Goal: Check status: Check status

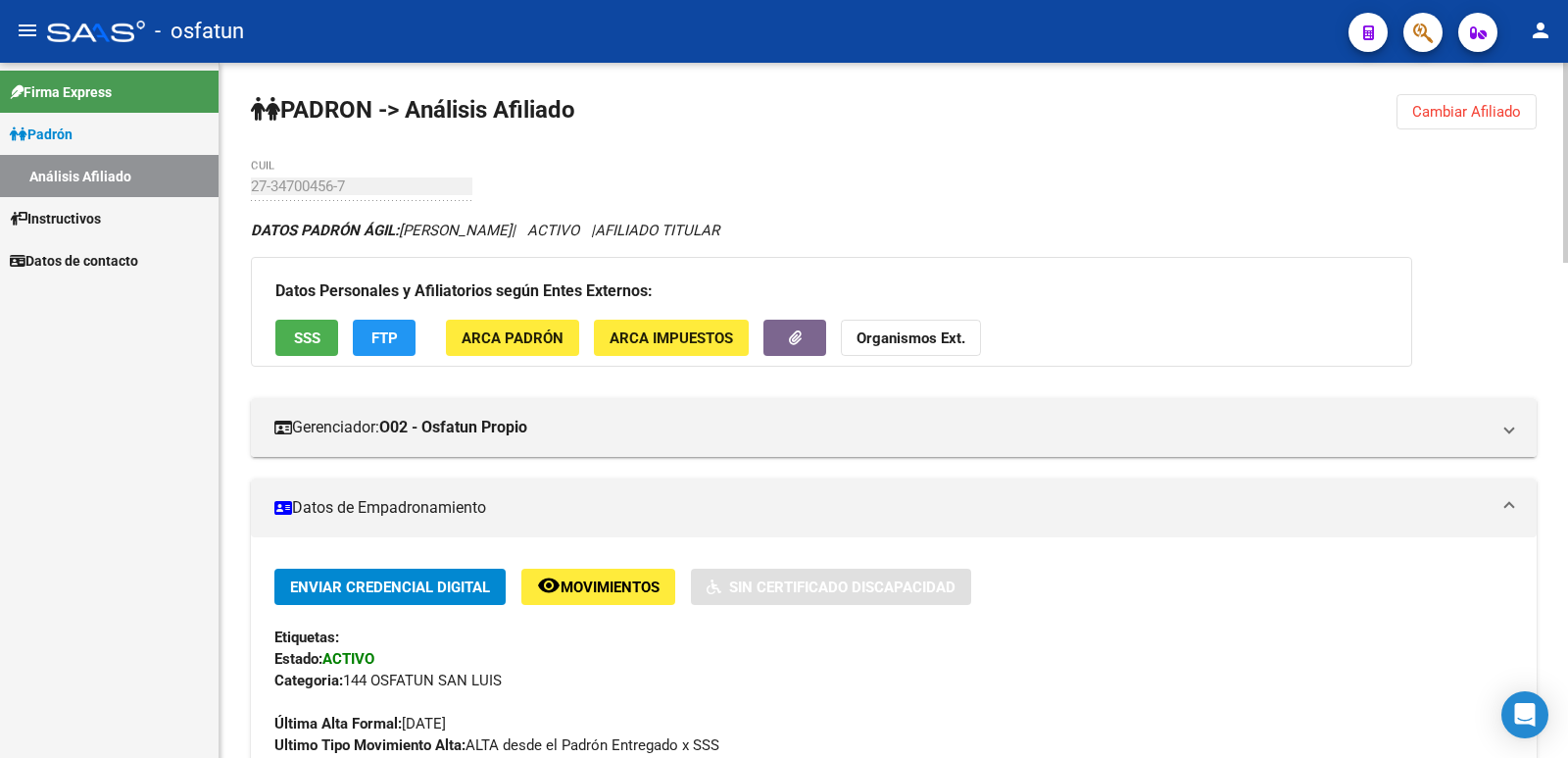
click at [1399, 115] on button "Cambiar Afiliado" at bounding box center [1467, 112] width 140 height 35
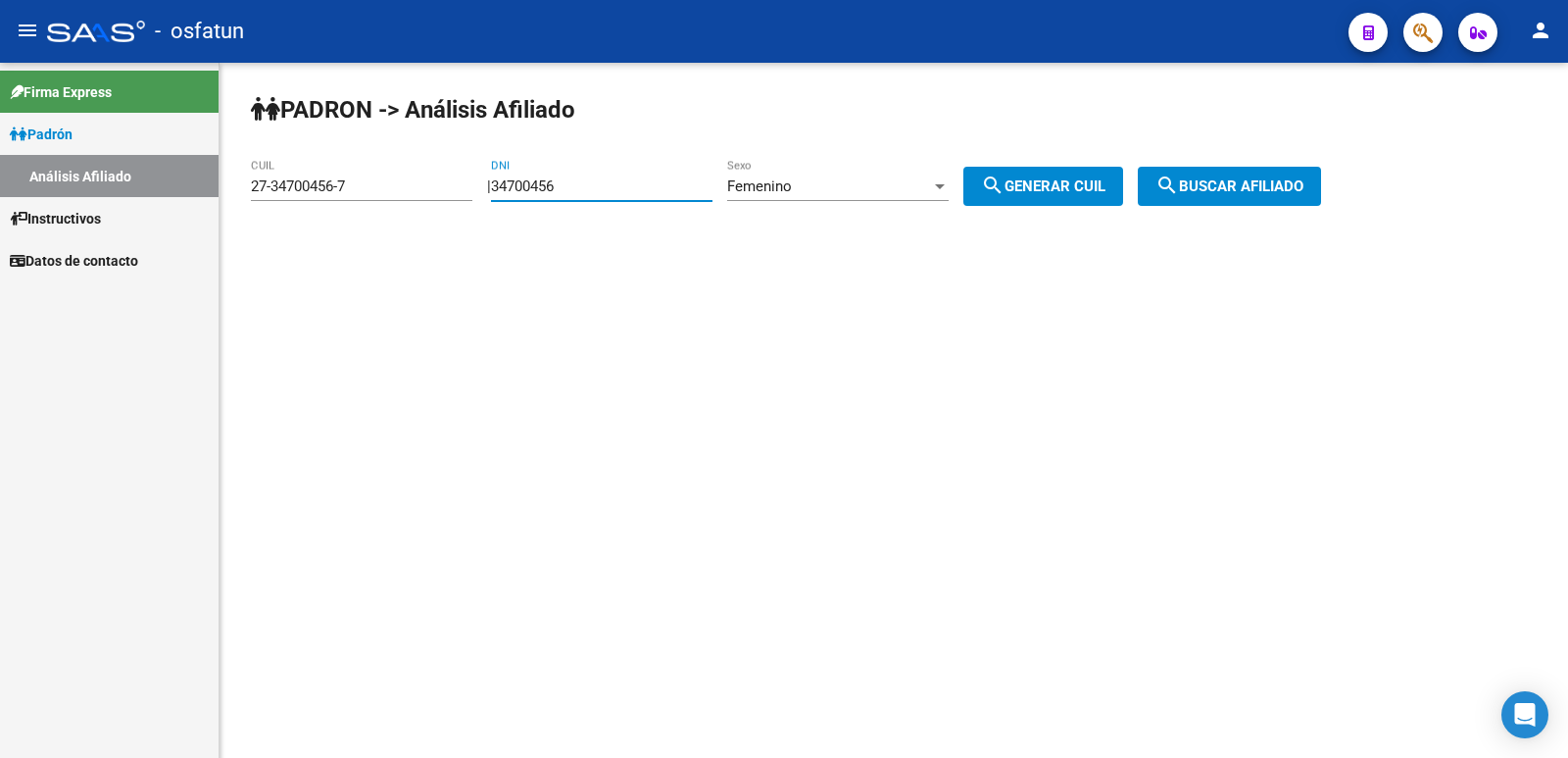
drag, startPoint x: 629, startPoint y: 186, endPoint x: 297, endPoint y: 188, distance: 332.0
click at [297, 188] on app-analisis-afiliado "PADRON -> Análisis Afiliado 27-34700456-7 CUIL | 34700456 DNI Femenino Sexo sea…" at bounding box center [793, 186] width 1085 height 18
paste input "0754923"
type input "30754923"
click at [1102, 187] on span "search Generar CUIL" at bounding box center [1043, 186] width 124 height 18
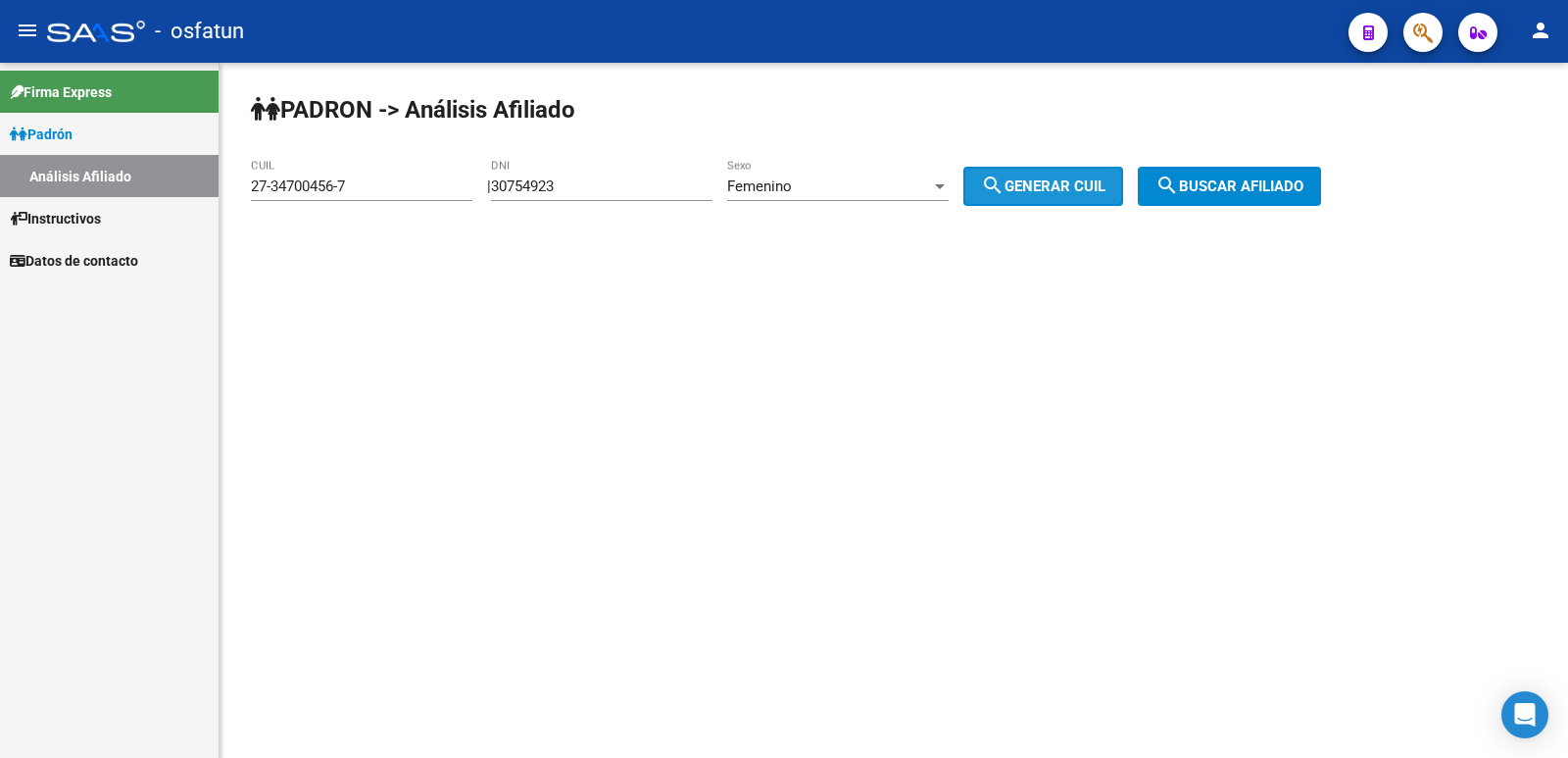
type input "27-30754923-4"
click at [1227, 191] on span "search Buscar afiliado" at bounding box center [1229, 186] width 148 height 18
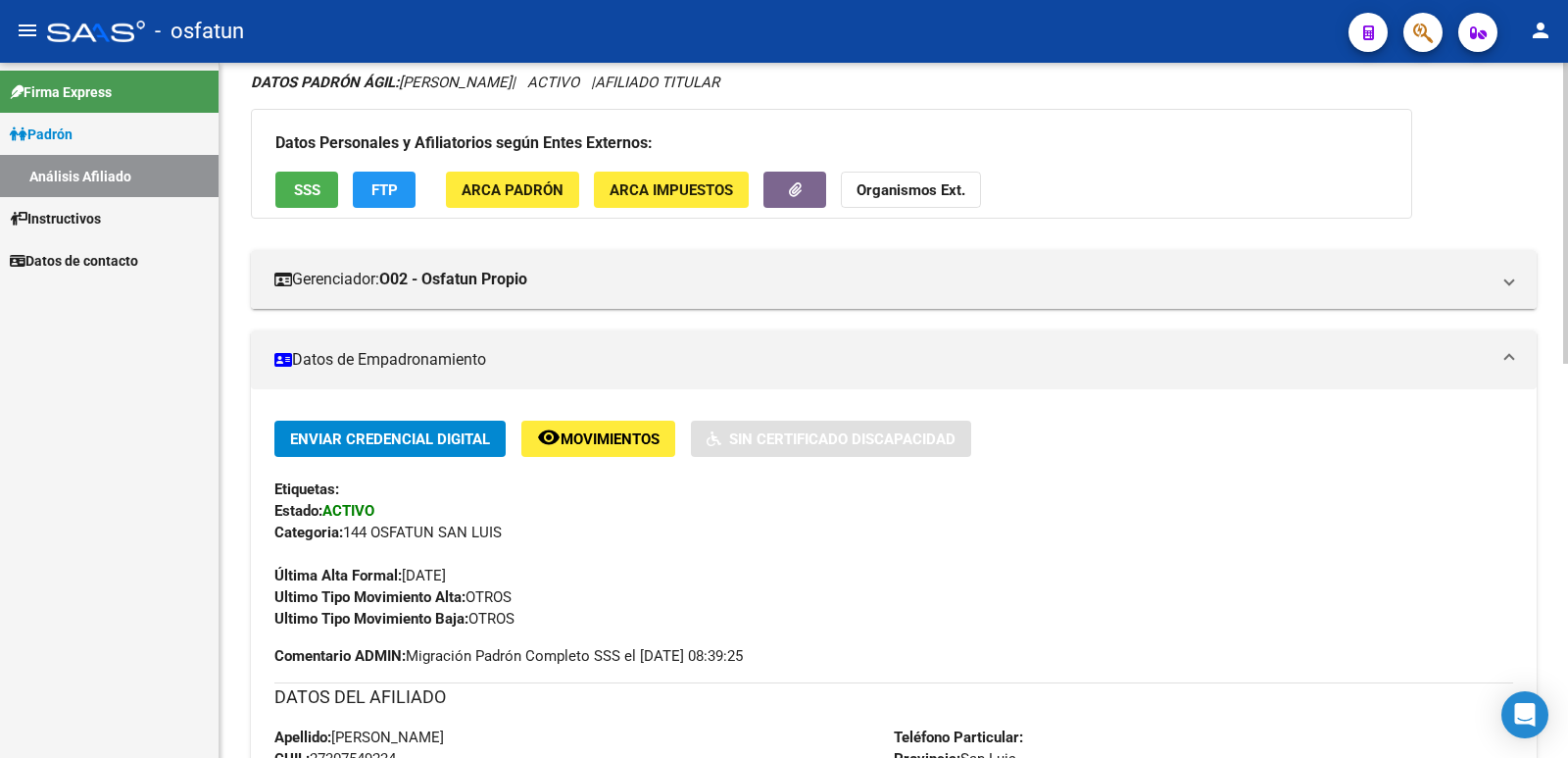
scroll to position [908, 0]
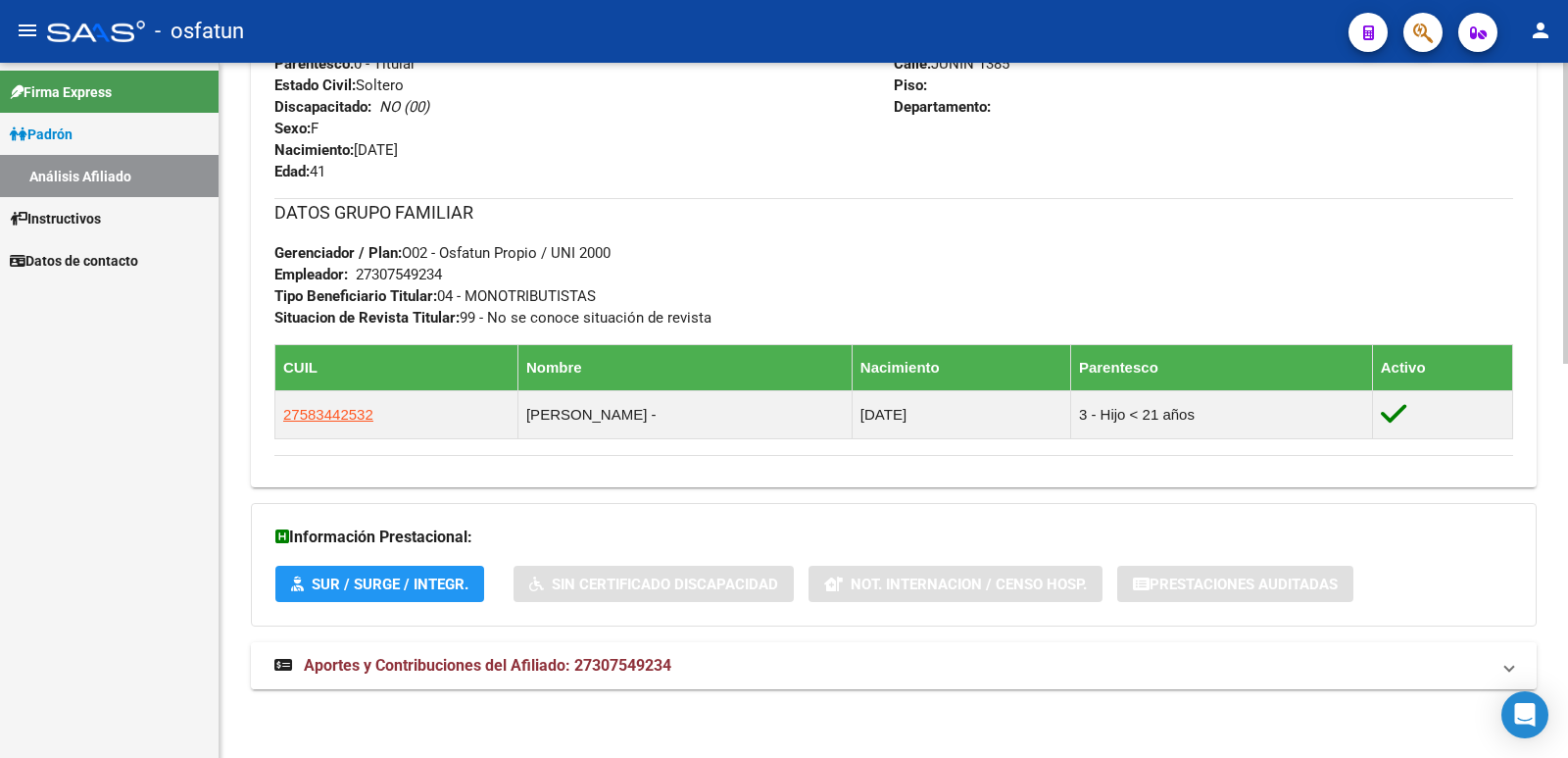
click at [595, 659] on span "Aportes y Contribuciones del Afiliado: 27307549234" at bounding box center [487, 664] width 367 height 19
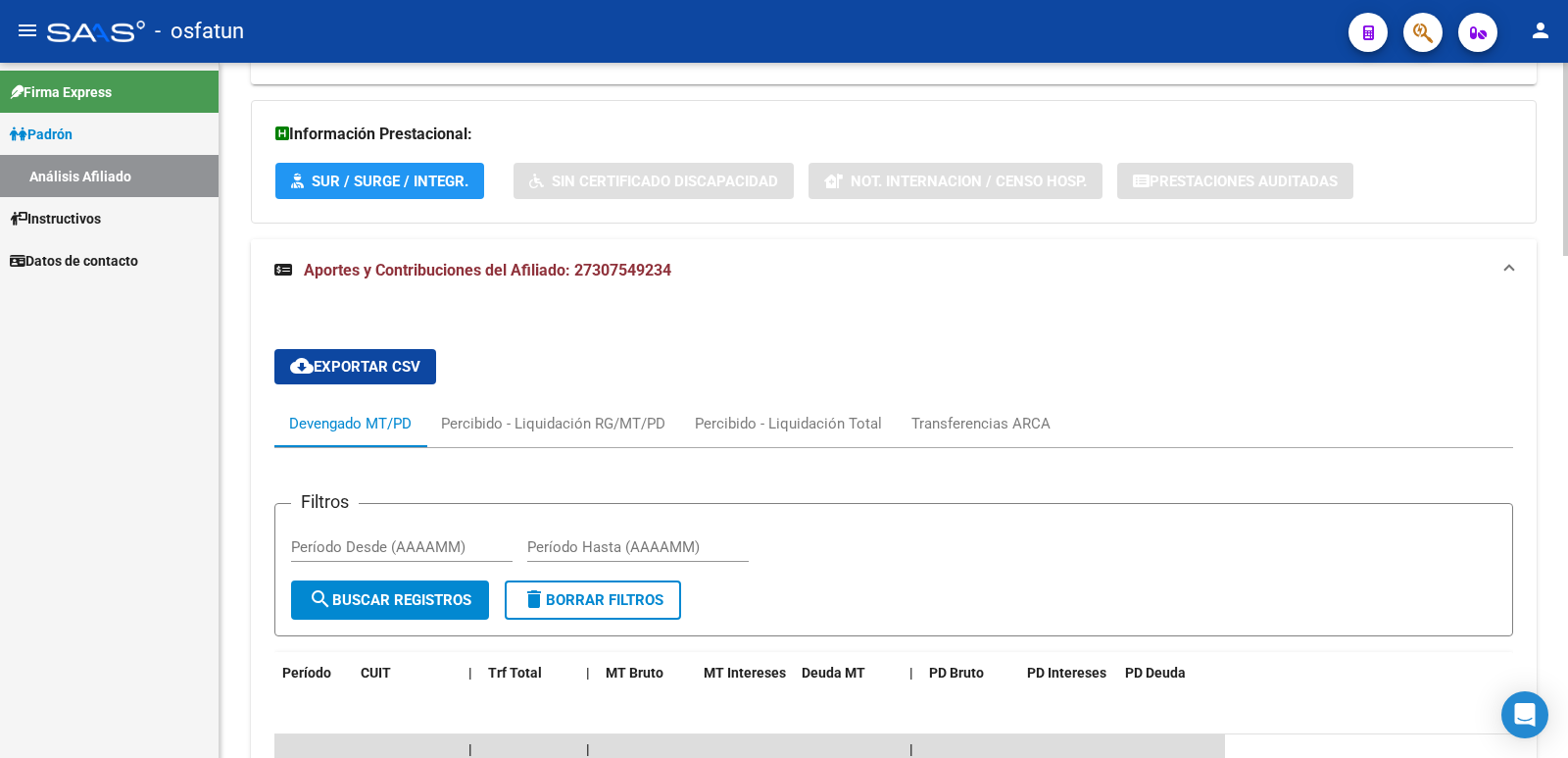
scroll to position [918, 0]
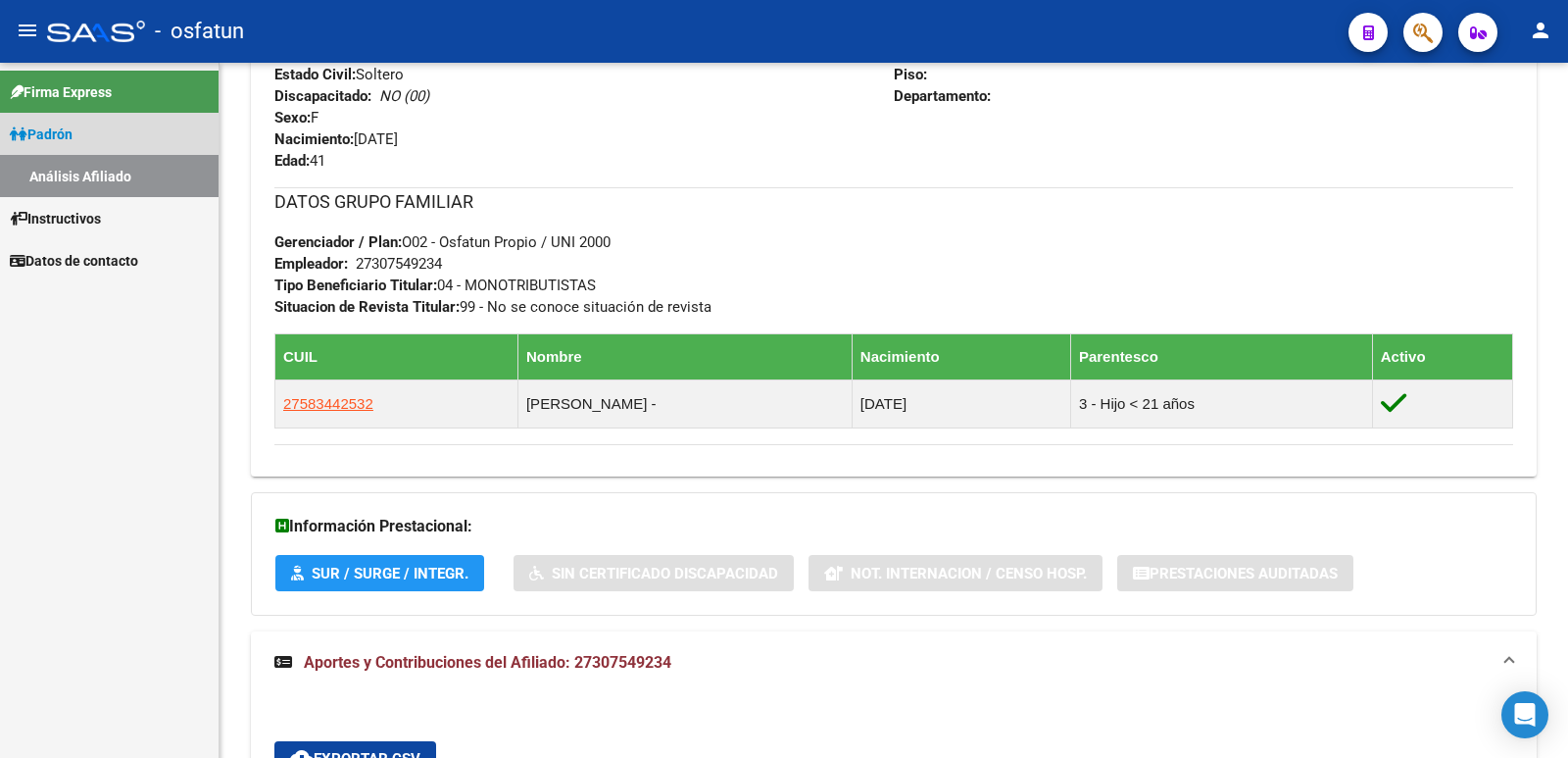
click at [109, 140] on link "Padrón" at bounding box center [109, 134] width 219 height 42
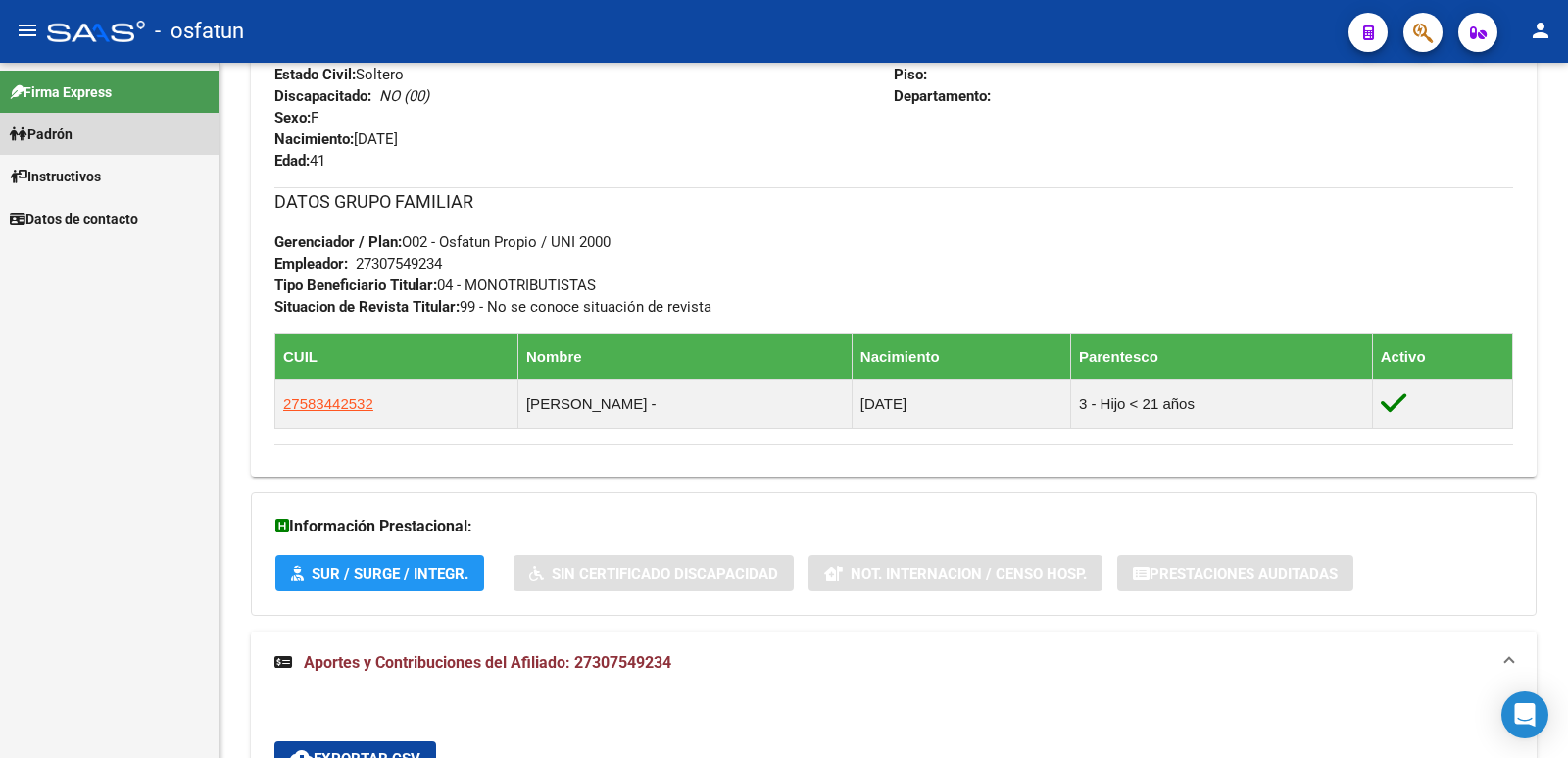
click at [133, 163] on link "Análisis Afiliado" at bounding box center [109, 175] width 219 height 42
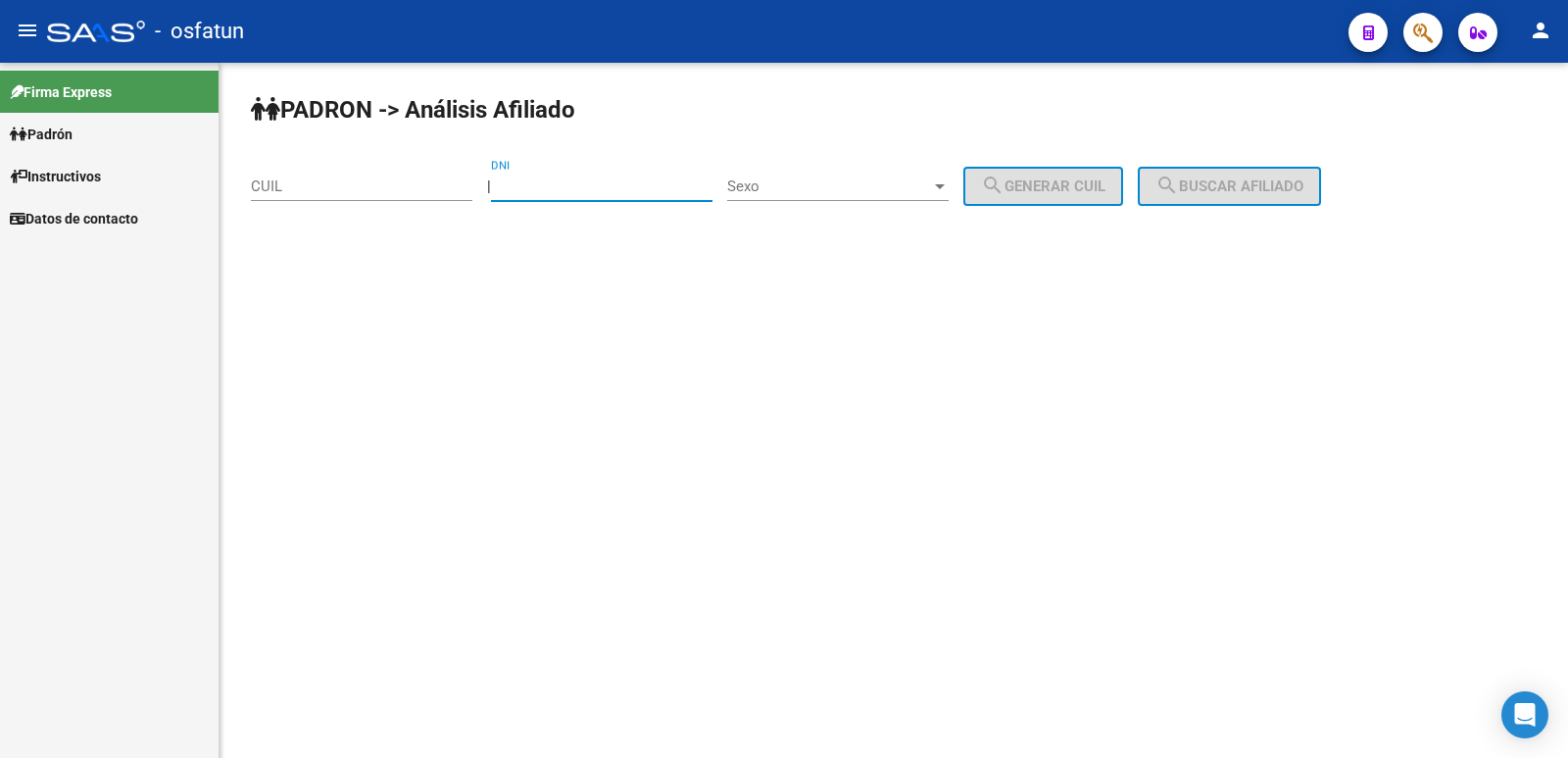
click at [601, 190] on input "DNI" at bounding box center [601, 186] width 221 height 18
paste input "24681824"
type input "24681824"
click at [851, 189] on span "Sexo" at bounding box center [829, 186] width 204 height 18
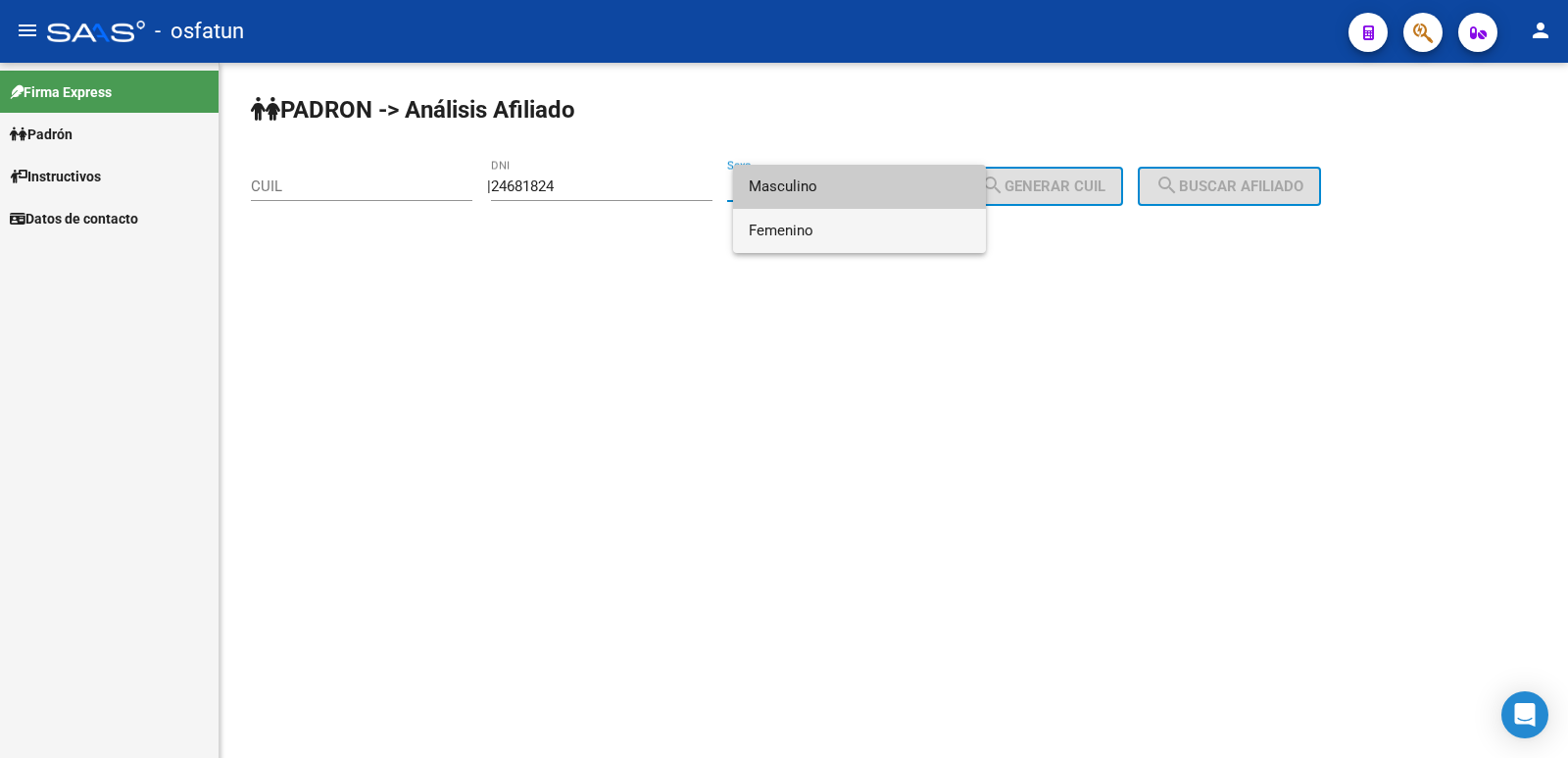
drag, startPoint x: 832, startPoint y: 232, endPoint x: 855, endPoint y: 230, distance: 23.1
click at [832, 233] on span "Femenino" at bounding box center [859, 230] width 221 height 44
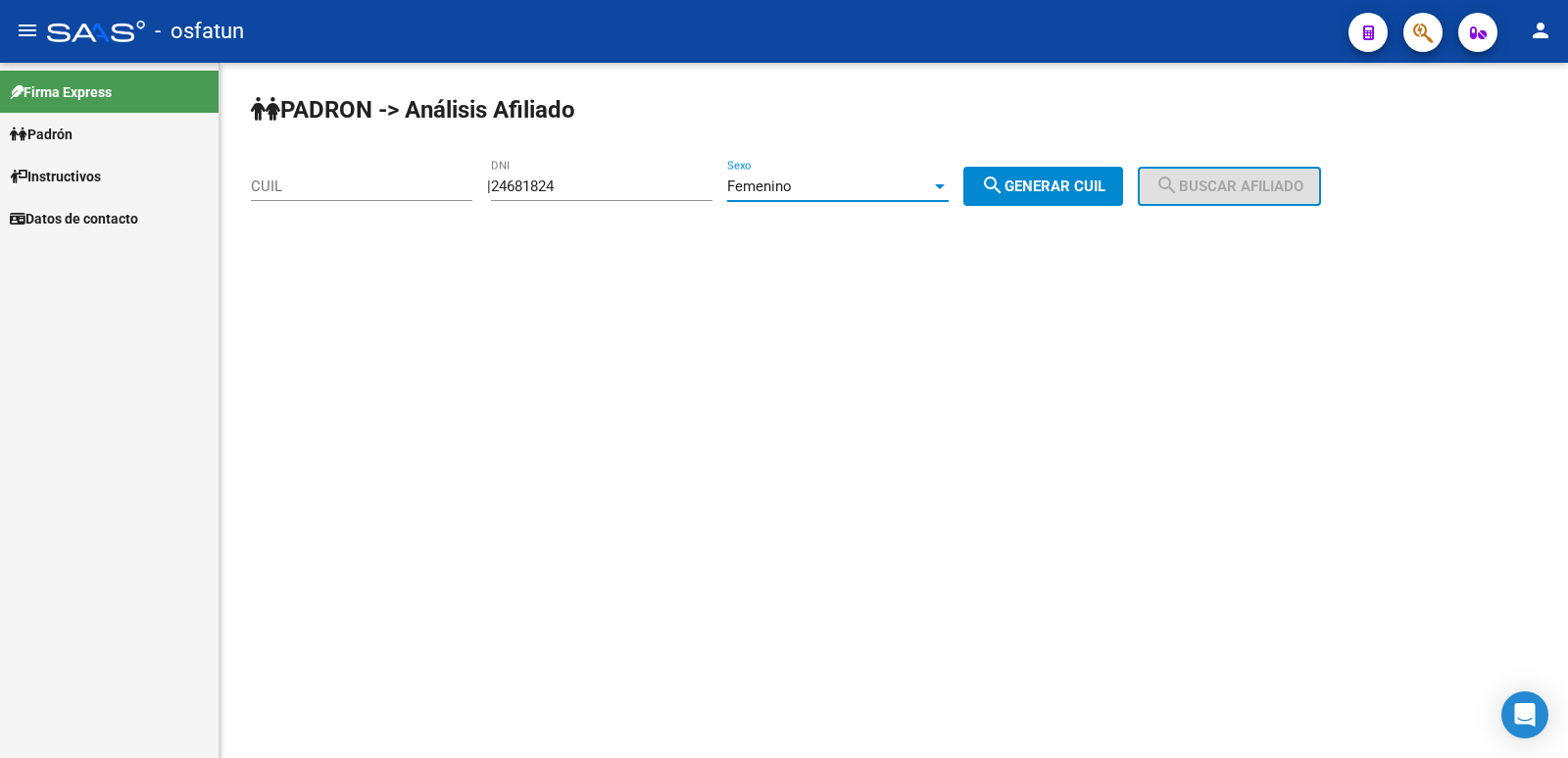
drag, startPoint x: 968, startPoint y: 206, endPoint x: 990, endPoint y: 201, distance: 22.6
click at [949, 204] on div "Femenino Sexo" at bounding box center [838, 189] width 221 height 61
click at [992, 200] on button "search Generar CUIL" at bounding box center [1043, 186] width 159 height 39
type input "27-24681824-5"
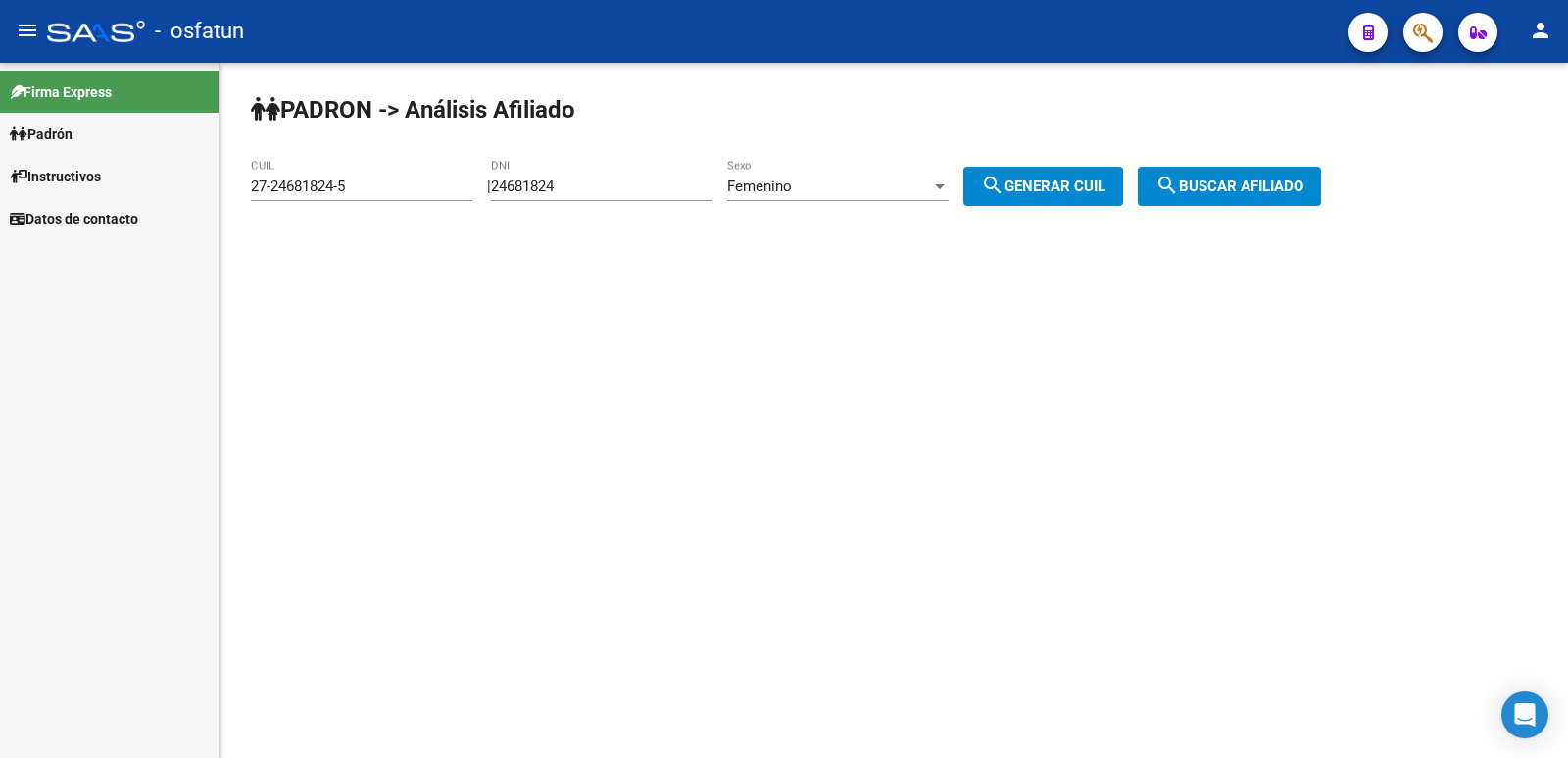
click at [1179, 177] on mat-icon "search" at bounding box center [1167, 185] width 24 height 24
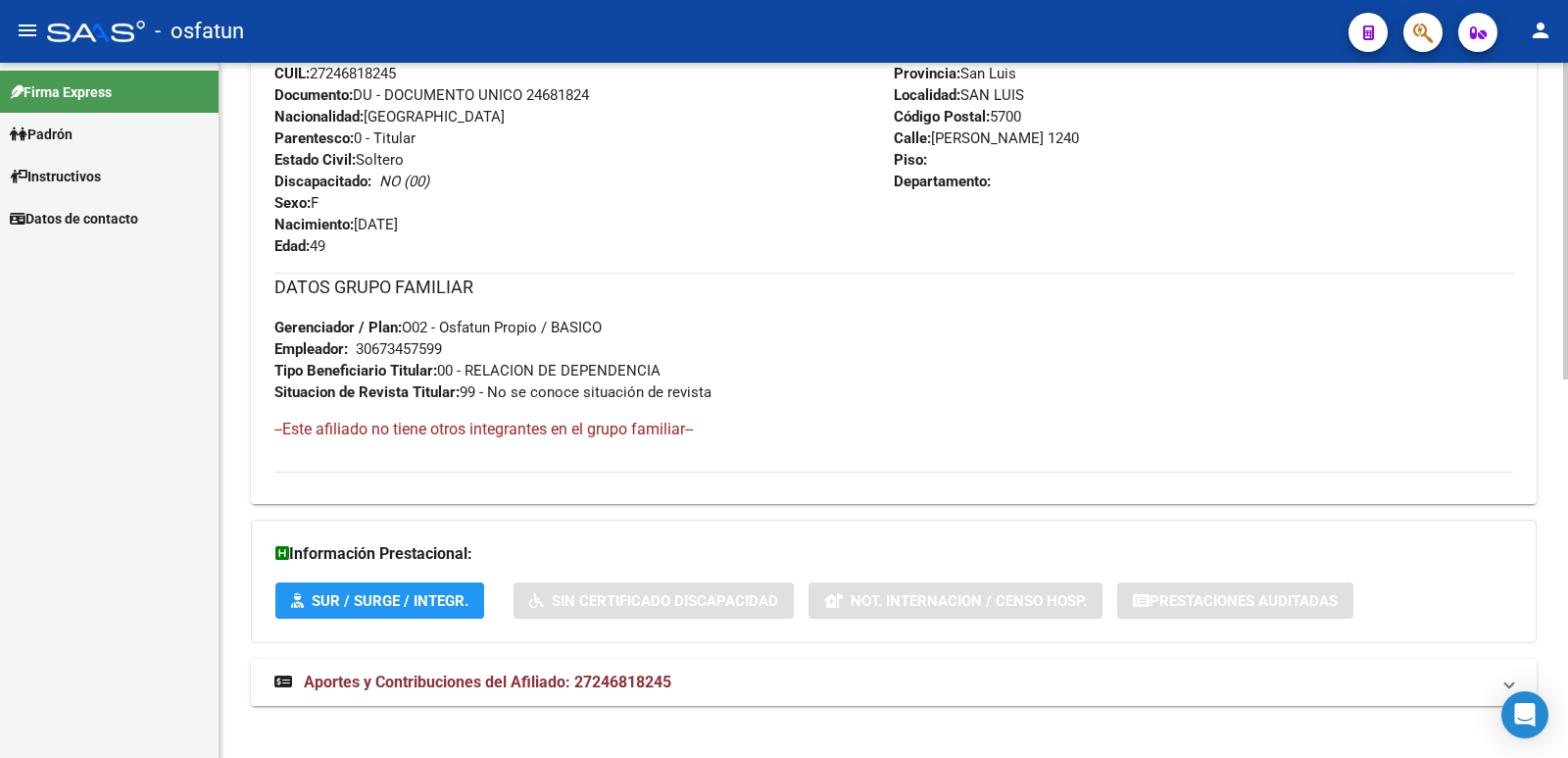
scroll to position [829, 0]
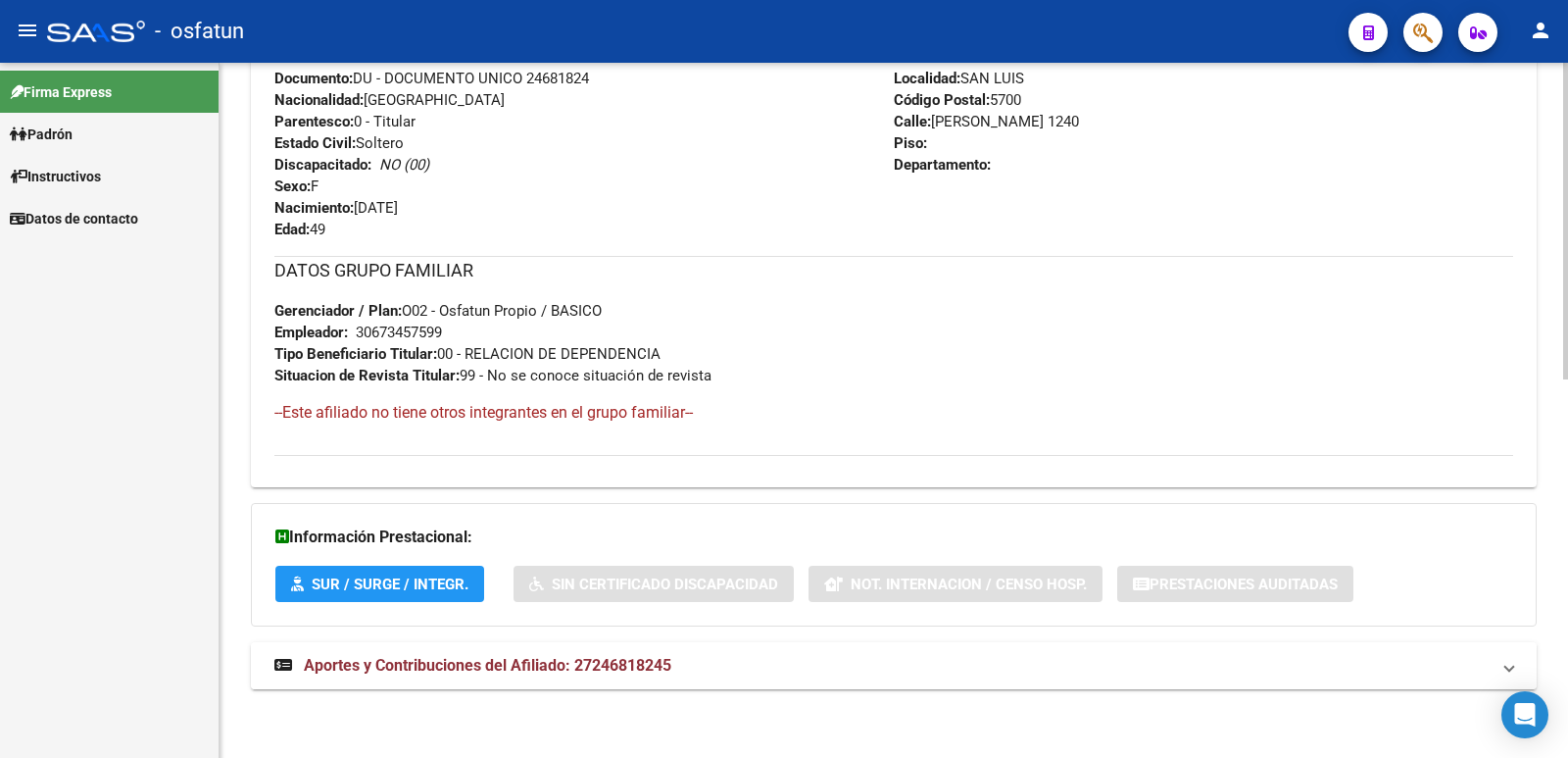
click at [507, 656] on span "Aportes y Contribuciones del Afiliado: 27246818245" at bounding box center [487, 664] width 367 height 19
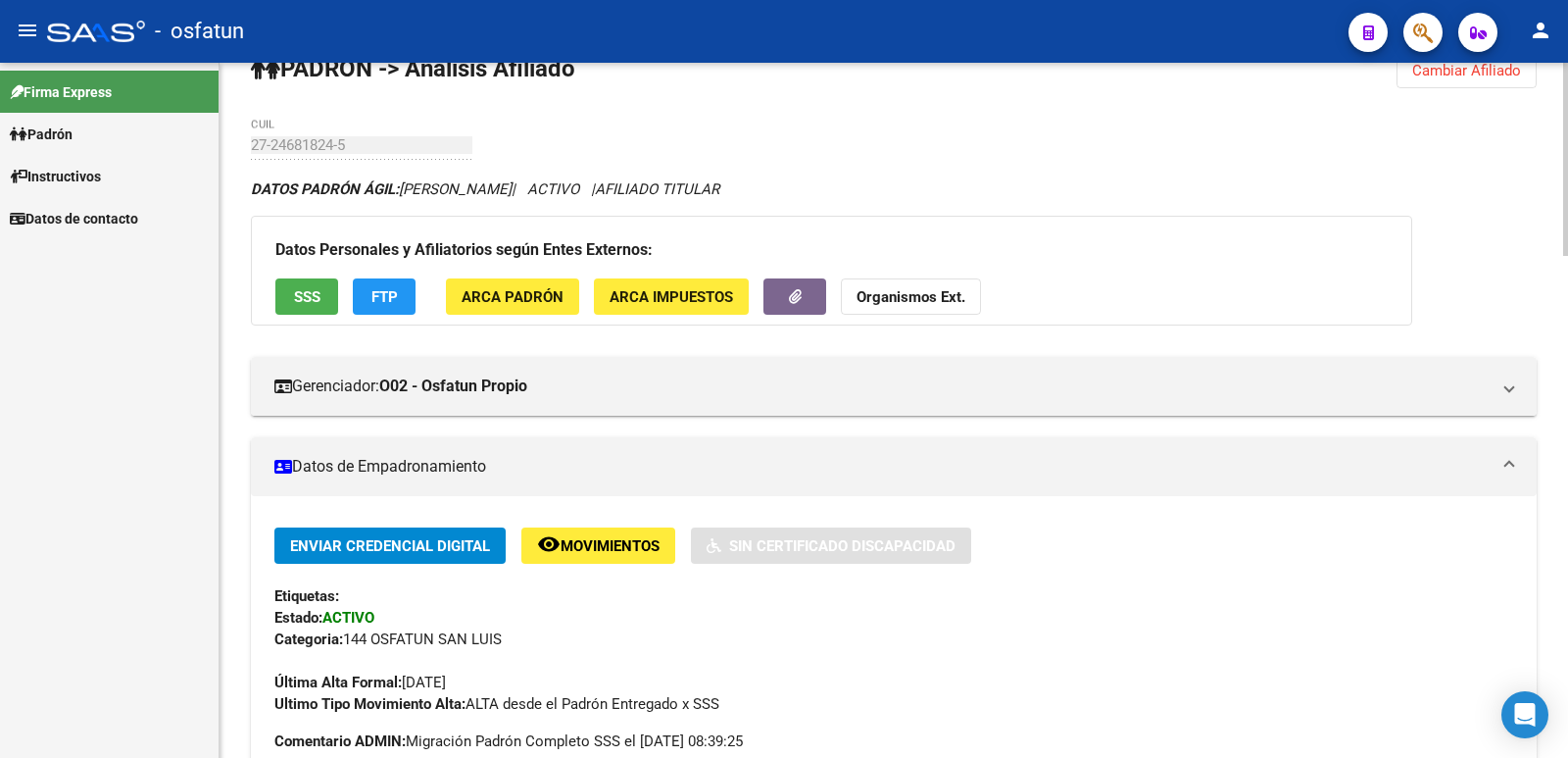
scroll to position [0, 0]
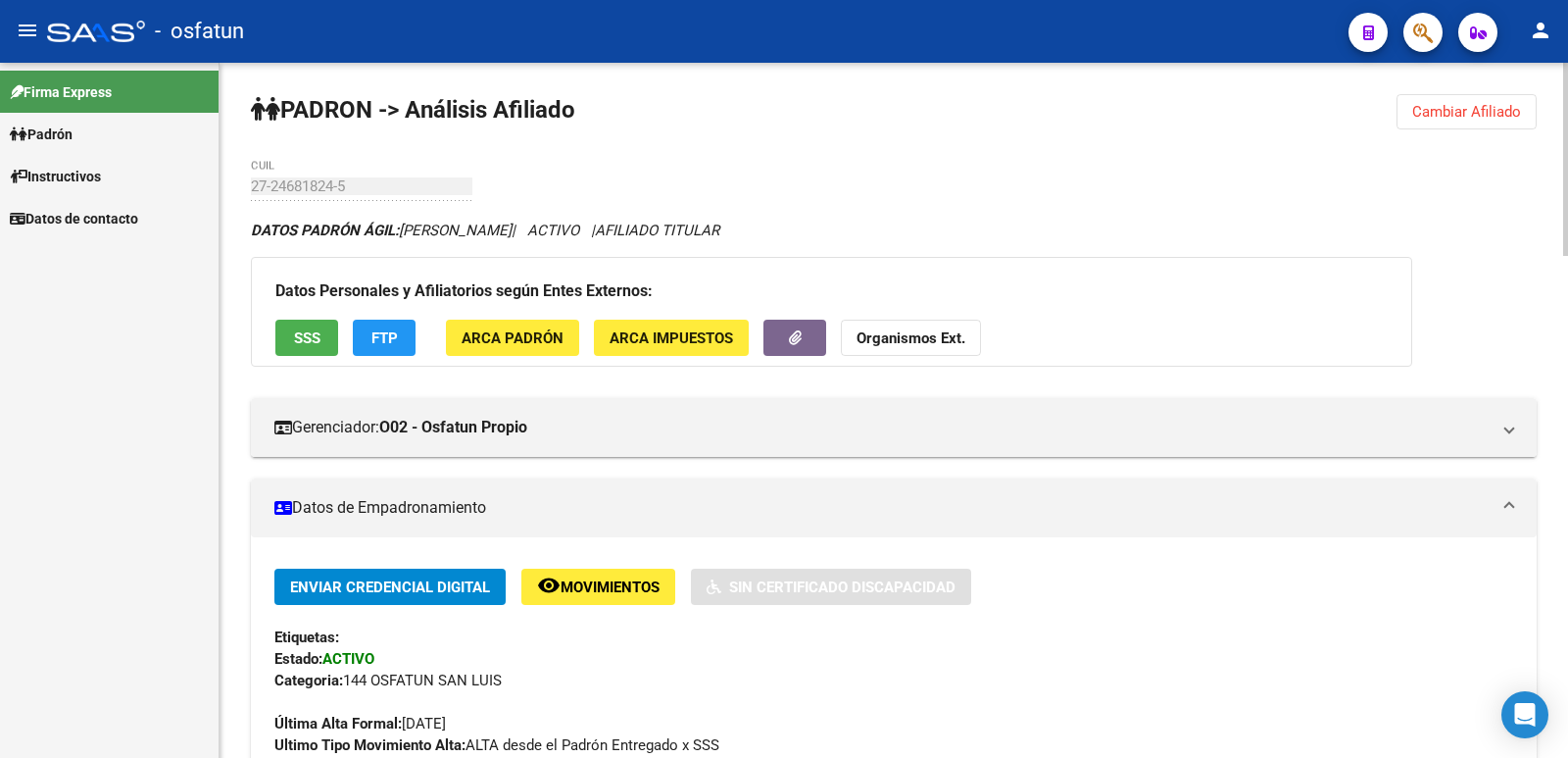
click at [1408, 113] on button "Cambiar Afiliado" at bounding box center [1467, 112] width 140 height 35
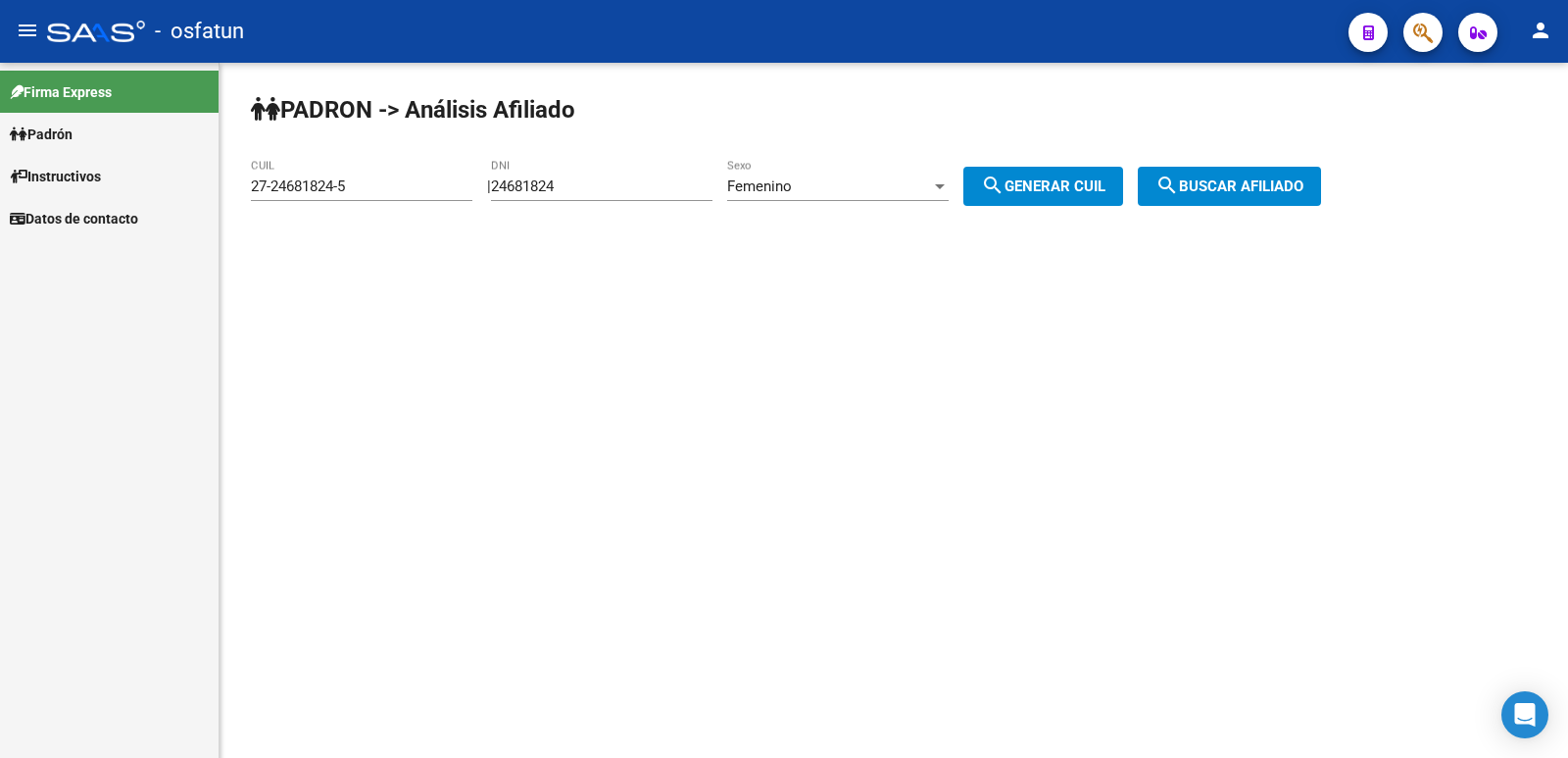
drag, startPoint x: 633, startPoint y: 187, endPoint x: 505, endPoint y: 191, distance: 128.1
click at [498, 191] on div "| 24681824 DNI Femenino Sexo search Generar CUIL" at bounding box center [812, 186] width 651 height 18
drag, startPoint x: 706, startPoint y: 190, endPoint x: 357, endPoint y: 189, distance: 349.0
click at [357, 189] on app-analisis-afiliado "PADRON -> Análisis Afiliado 27-24681824-5 CUIL | 24681824 DNI Femenino Sexo sea…" at bounding box center [793, 186] width 1085 height 18
click at [1058, 180] on span "search Generar CUIL" at bounding box center [1043, 186] width 124 height 18
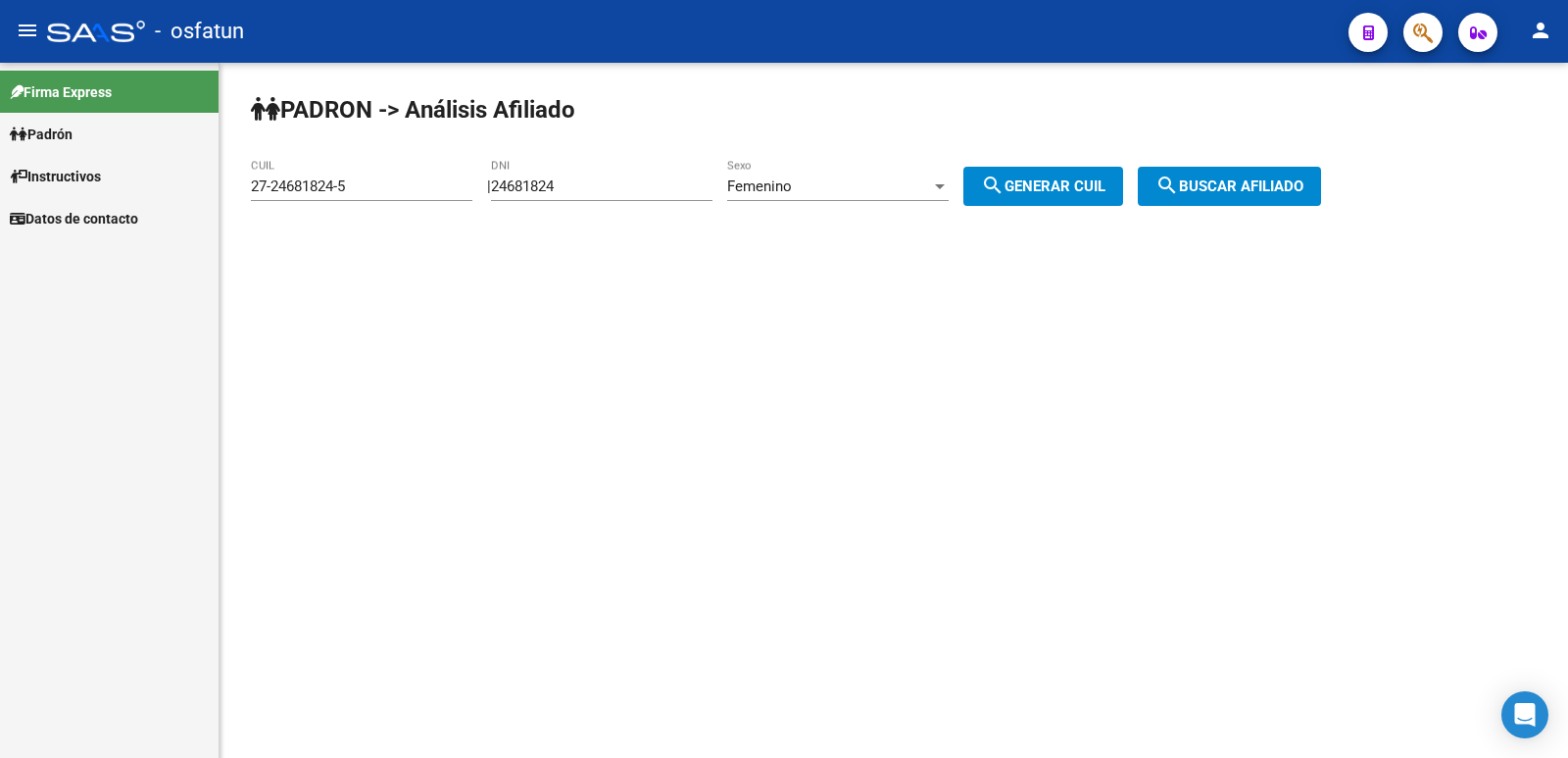
click at [1209, 187] on span "search Buscar afiliado" at bounding box center [1229, 186] width 148 height 18
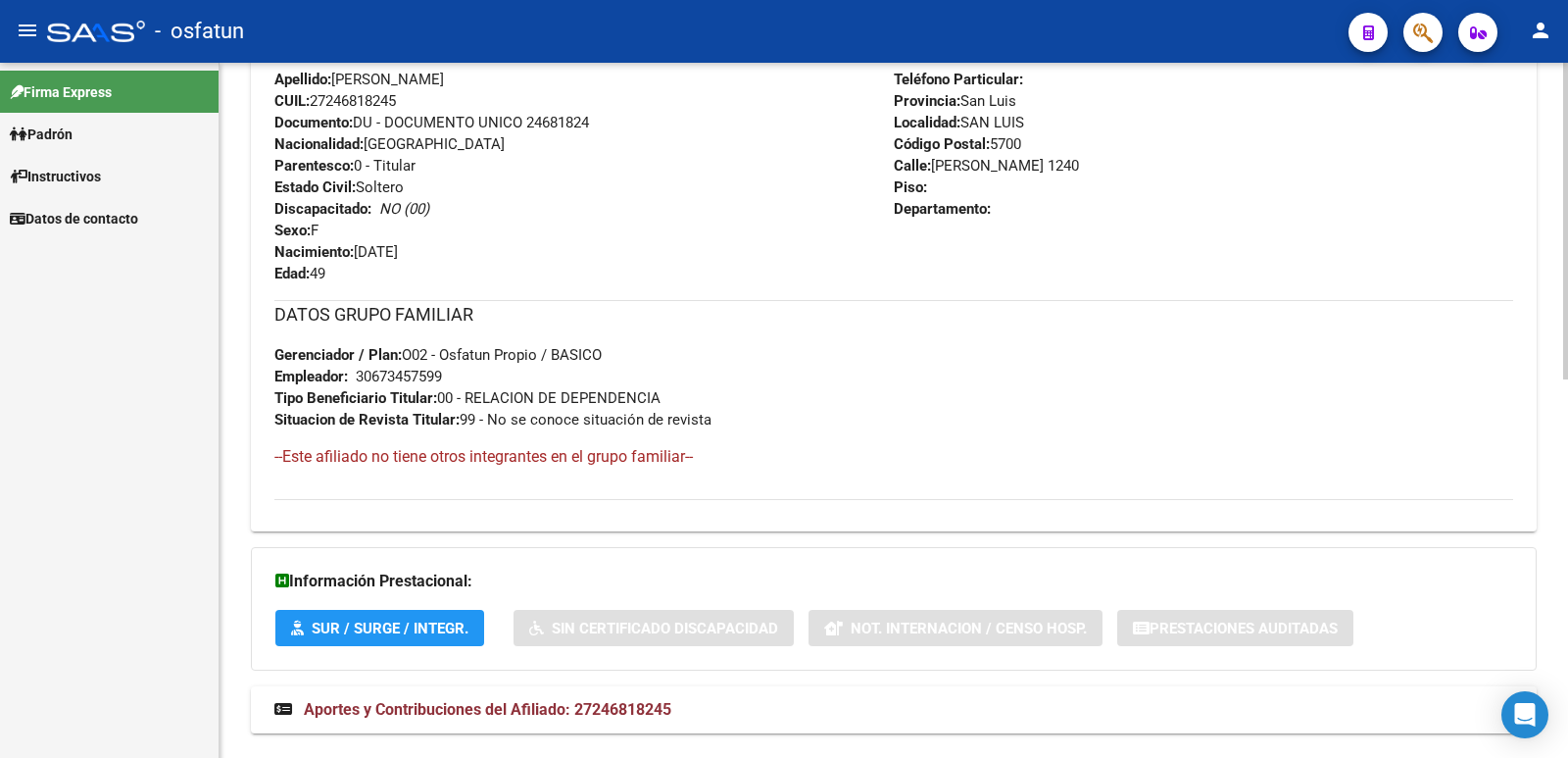
scroll to position [812, 0]
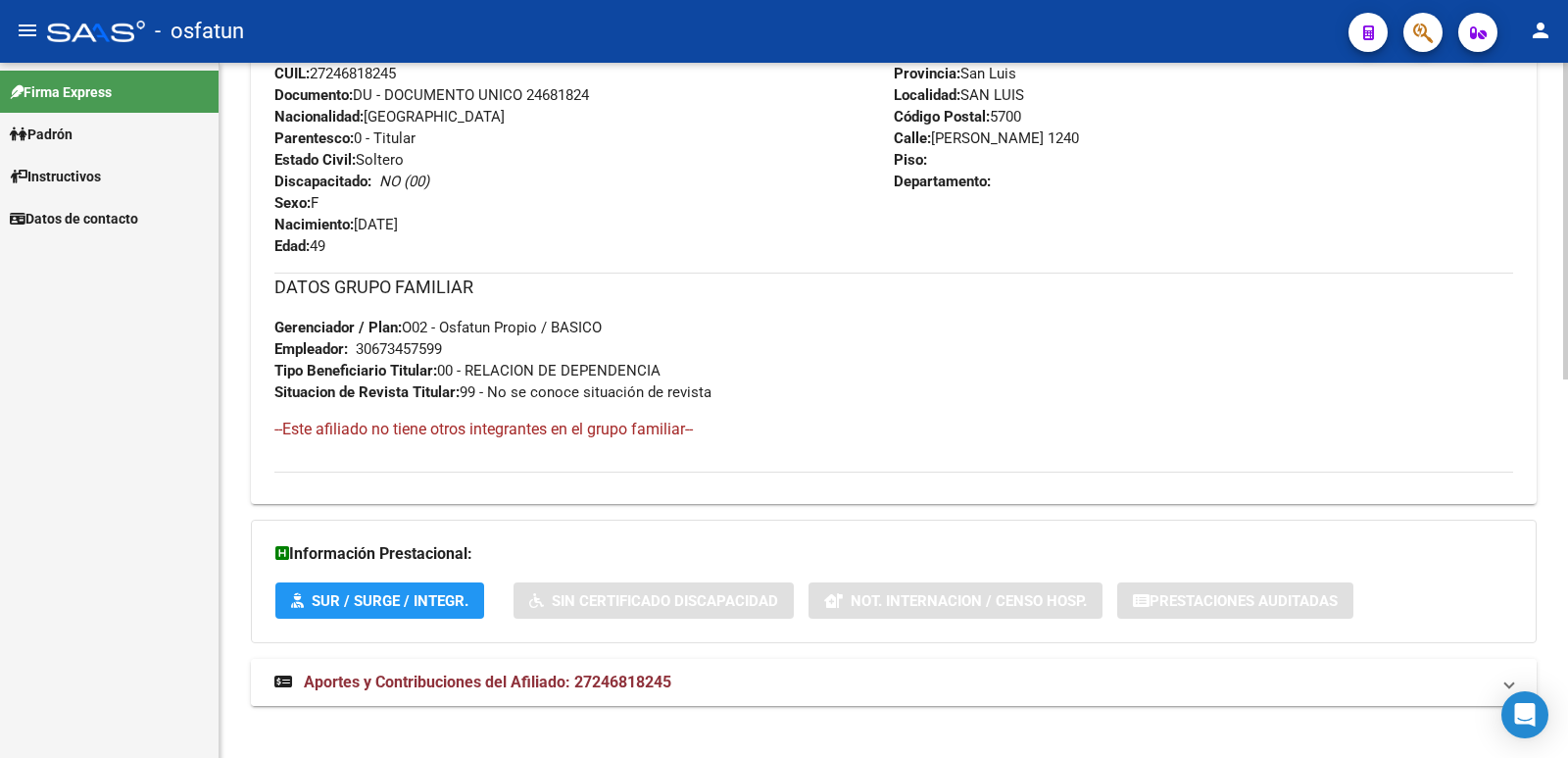
click at [464, 674] on span "Aportes y Contribuciones del Afiliado: 27246818245" at bounding box center [487, 681] width 367 height 19
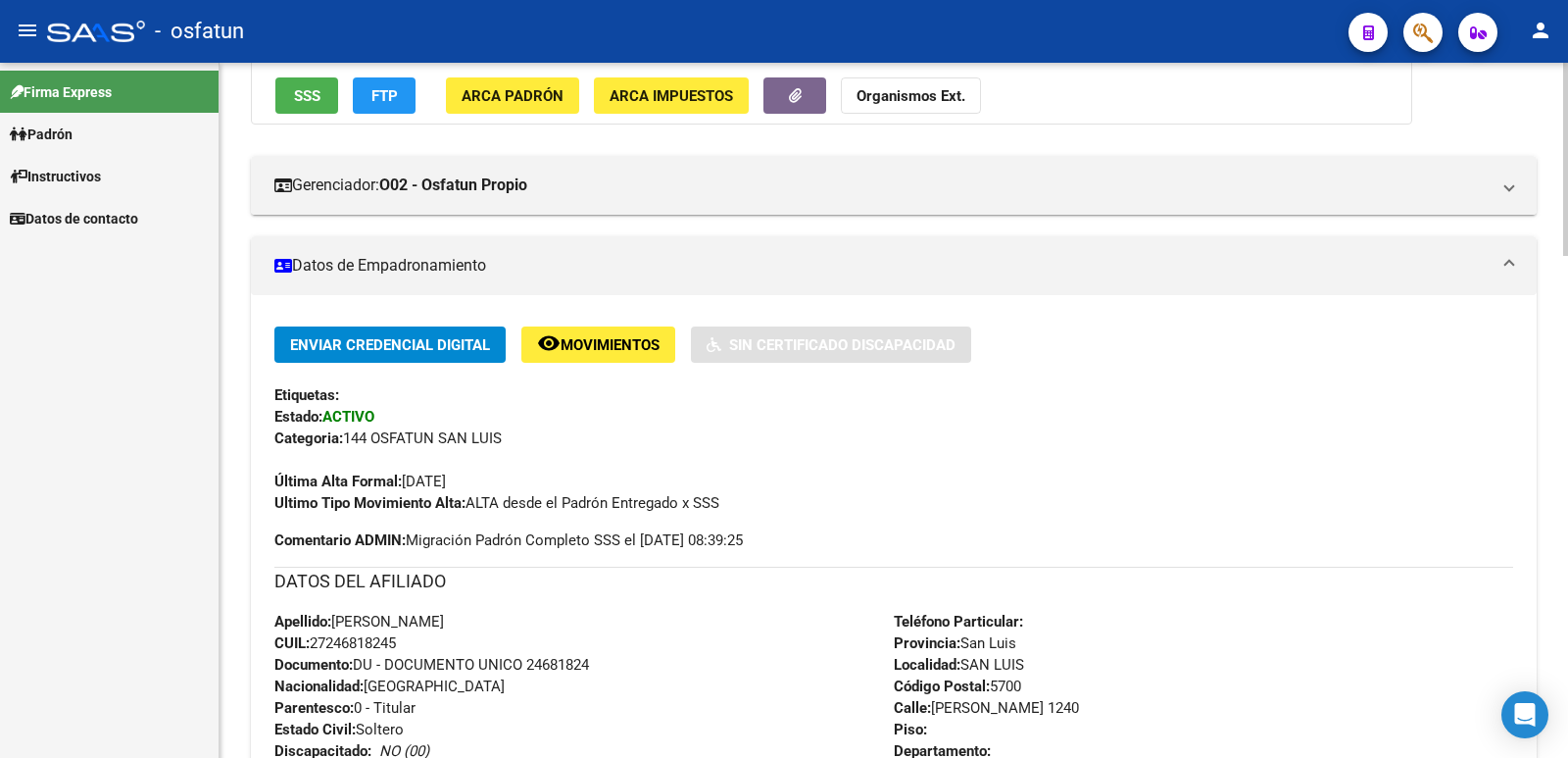
scroll to position [0, 0]
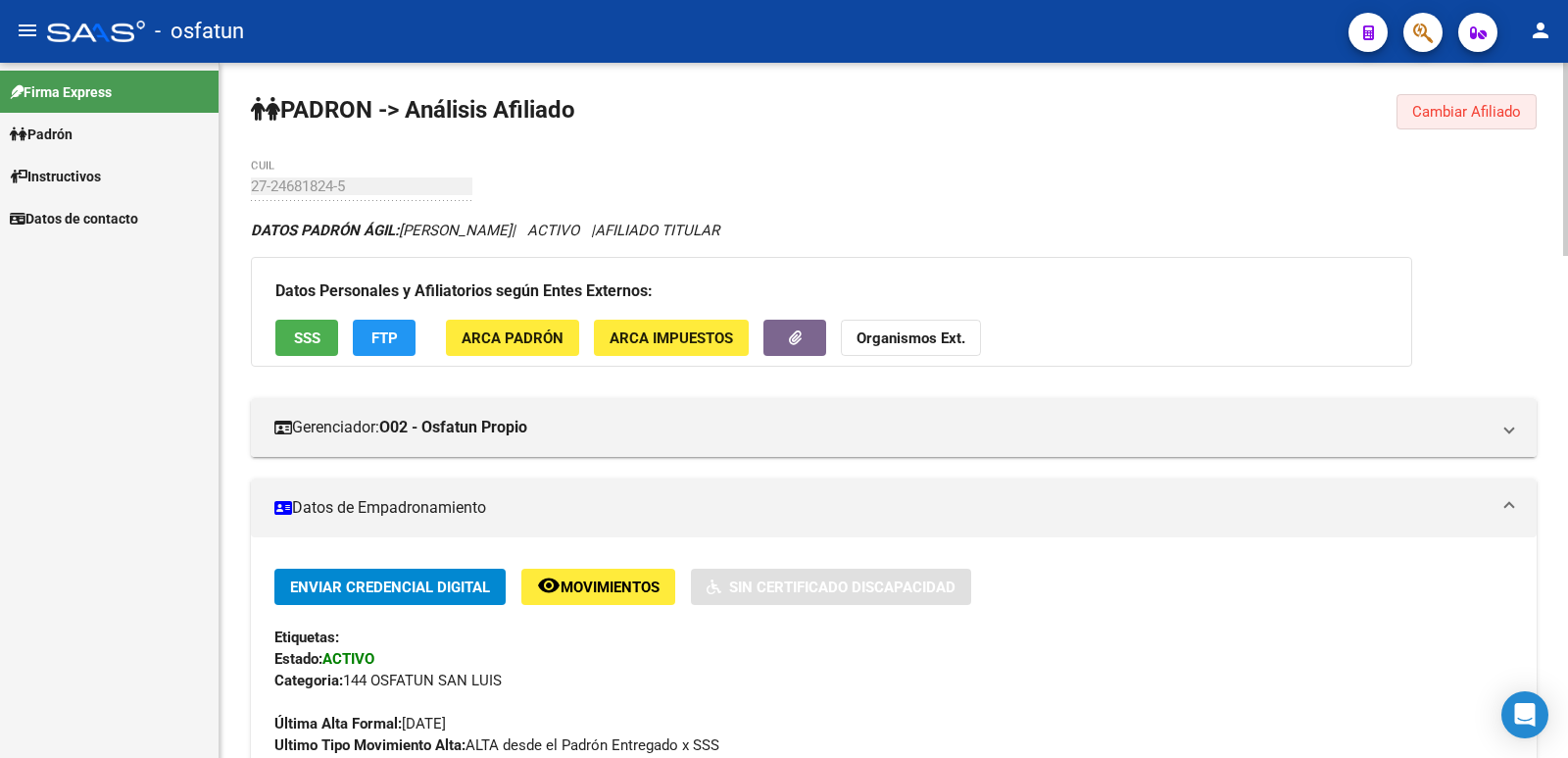
drag, startPoint x: 1460, startPoint y: 110, endPoint x: 1429, endPoint y: 114, distance: 31.3
click at [1459, 110] on span "Cambiar Afiliado" at bounding box center [1467, 112] width 109 height 18
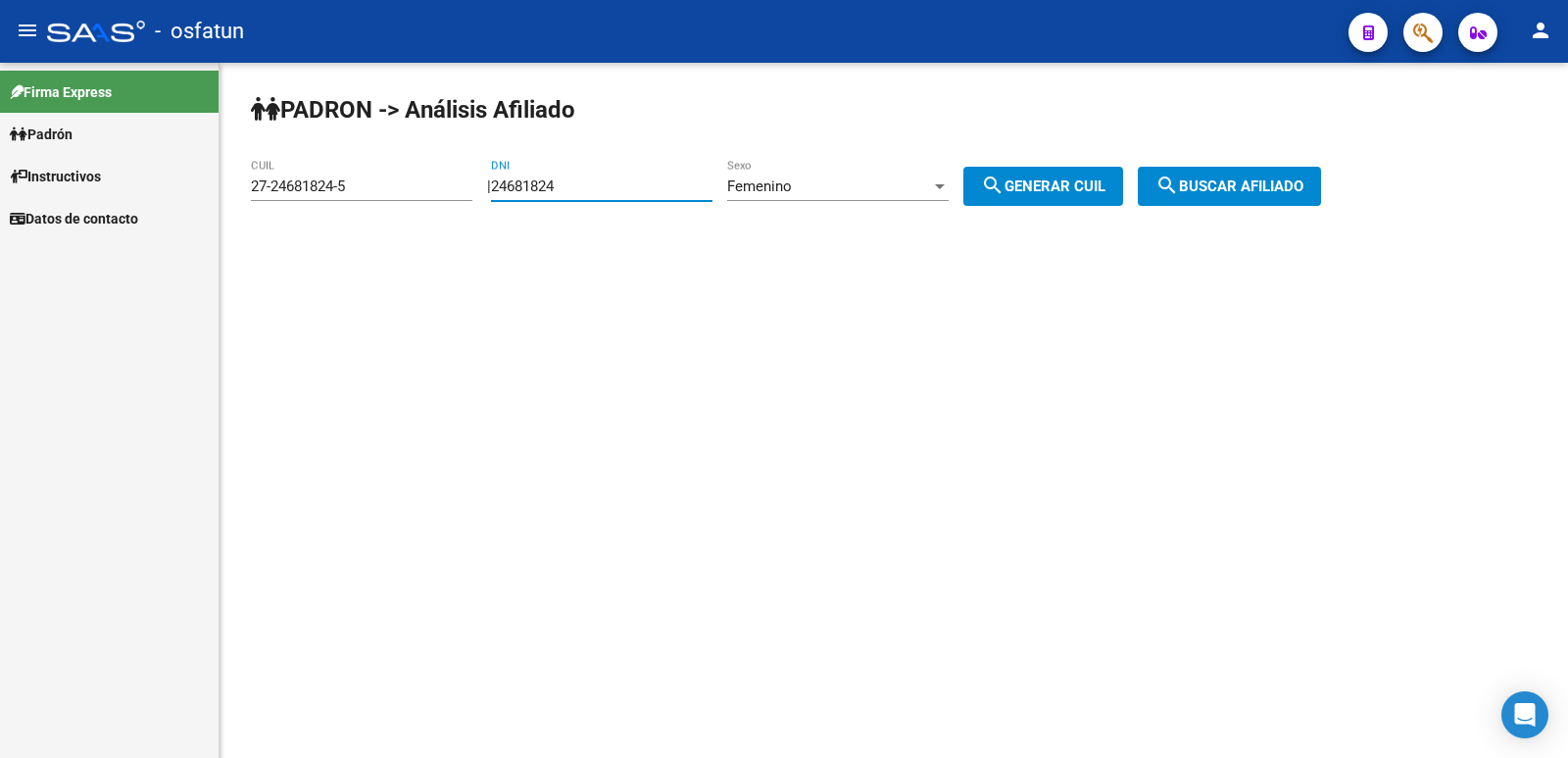
drag, startPoint x: 587, startPoint y: 183, endPoint x: 390, endPoint y: 183, distance: 197.0
click at [390, 183] on app-analisis-afiliado "PADRON -> Análisis Afiliado 27-24681824-5 CUIL | 24681824 DNI Femenino Sexo sea…" at bounding box center [793, 186] width 1085 height 18
paste input "5565447"
type input "25565447"
click at [824, 192] on div "Femenino" at bounding box center [829, 186] width 204 height 18
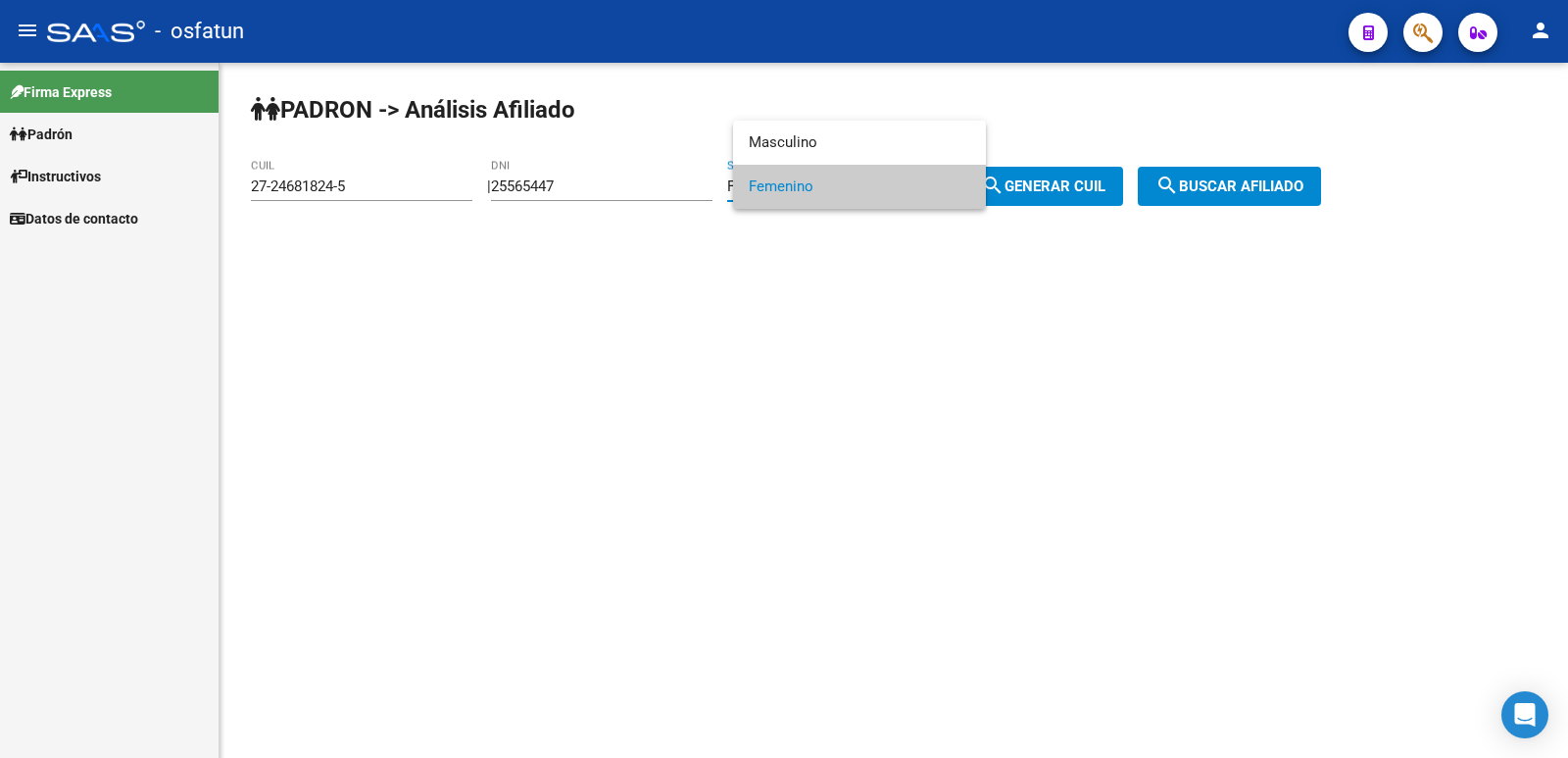
drag, startPoint x: 1018, startPoint y: 189, endPoint x: 1048, endPoint y: 189, distance: 30.0
click at [1019, 189] on div at bounding box center [784, 379] width 1568 height 758
click at [1060, 185] on span "search Generar CUIL" at bounding box center [1043, 186] width 124 height 18
type input "27-25565447-6"
click at [1250, 191] on span "search Buscar afiliado" at bounding box center [1229, 186] width 148 height 18
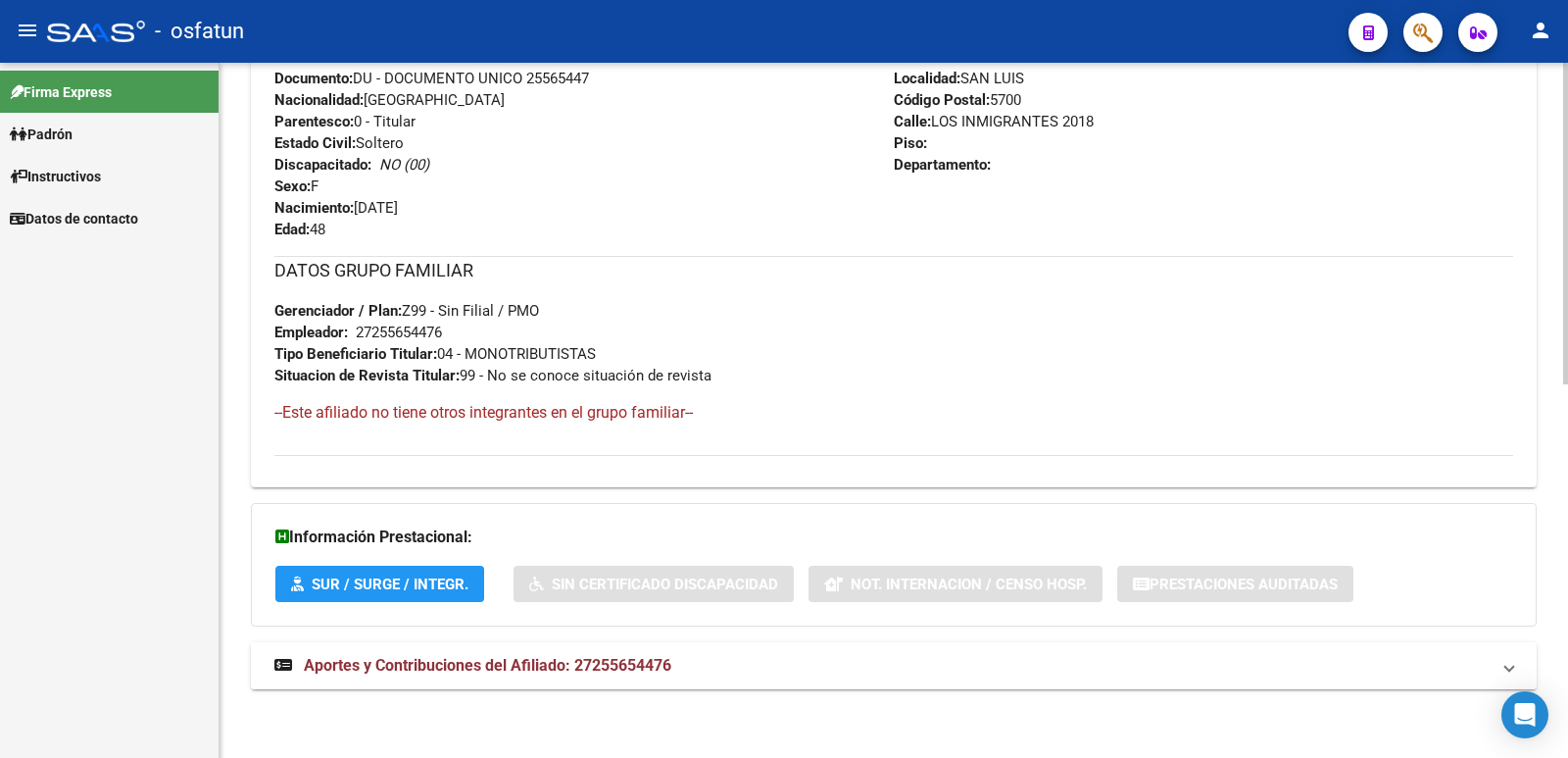
click at [684, 665] on mat-panel-title "Aportes y Contribuciones del Afiliado: 27255654476" at bounding box center [882, 665] width 1216 height 22
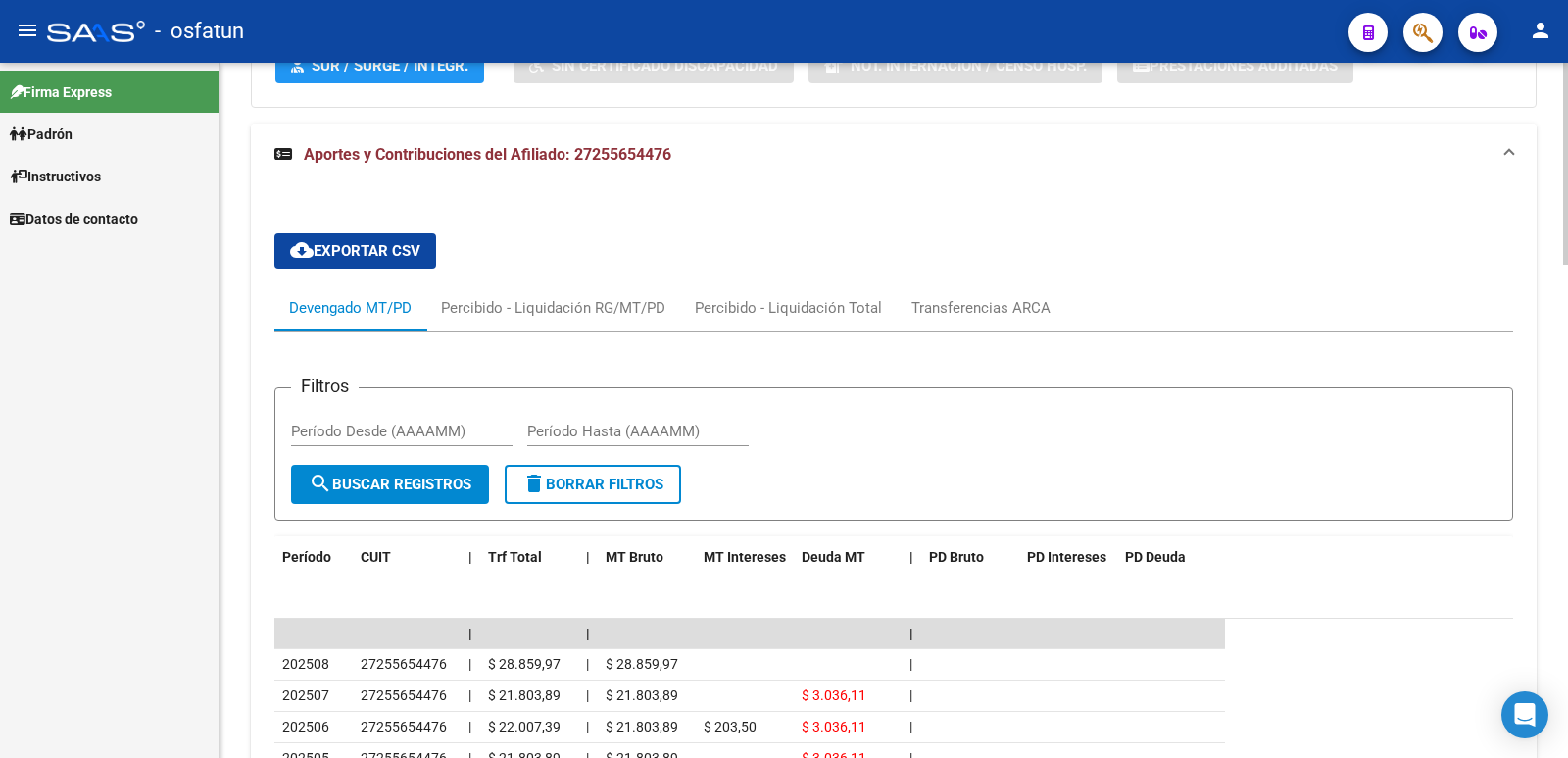
scroll to position [1700, 0]
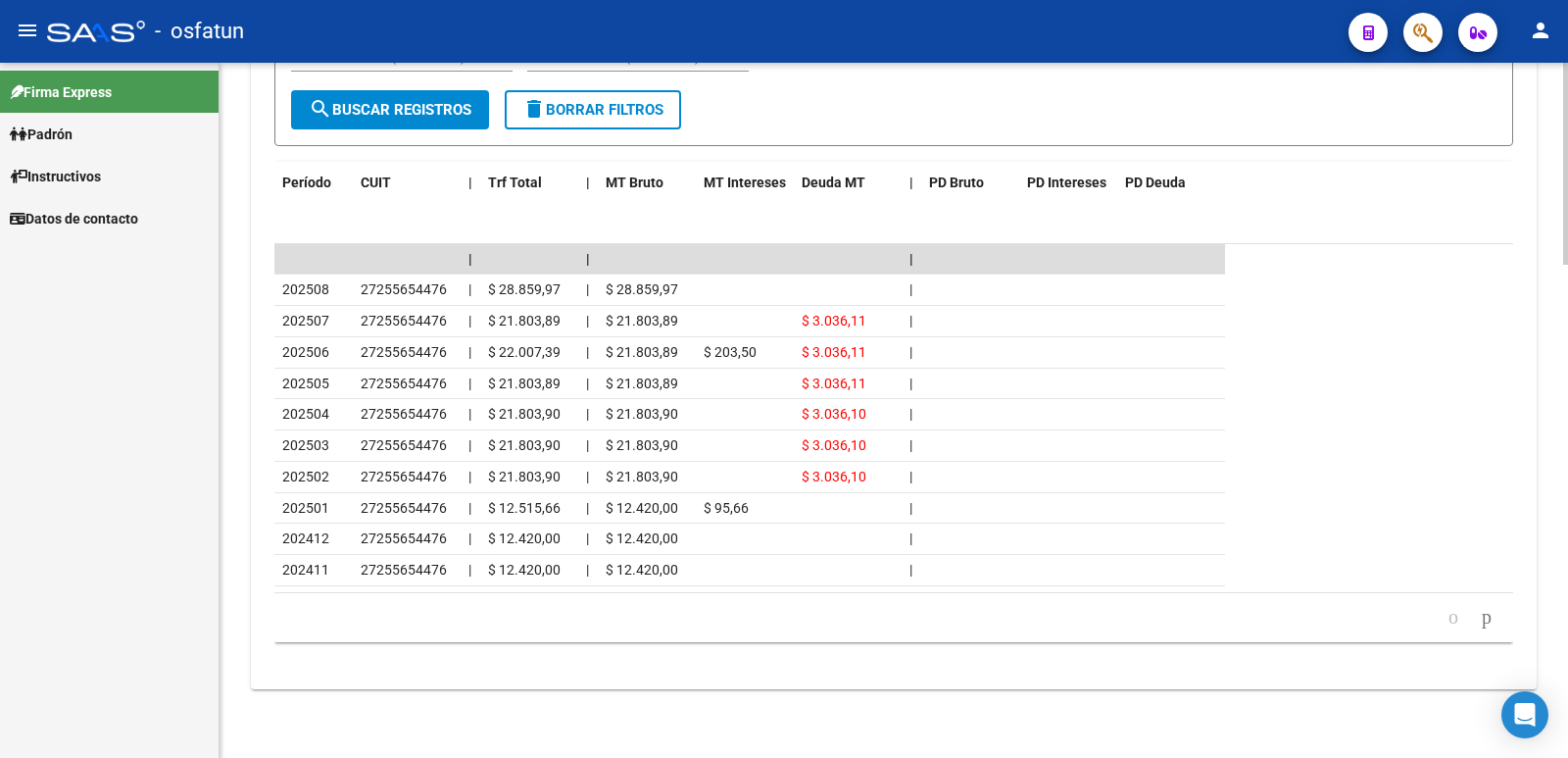
click at [1283, 322] on datatable-row-wrapper "202507 27255654476 | $ 21.803,89 | $ 21.803,89 $ 3.036,11 |" at bounding box center [894, 322] width 1239 height 32
